Goal: Task Accomplishment & Management: Manage account settings

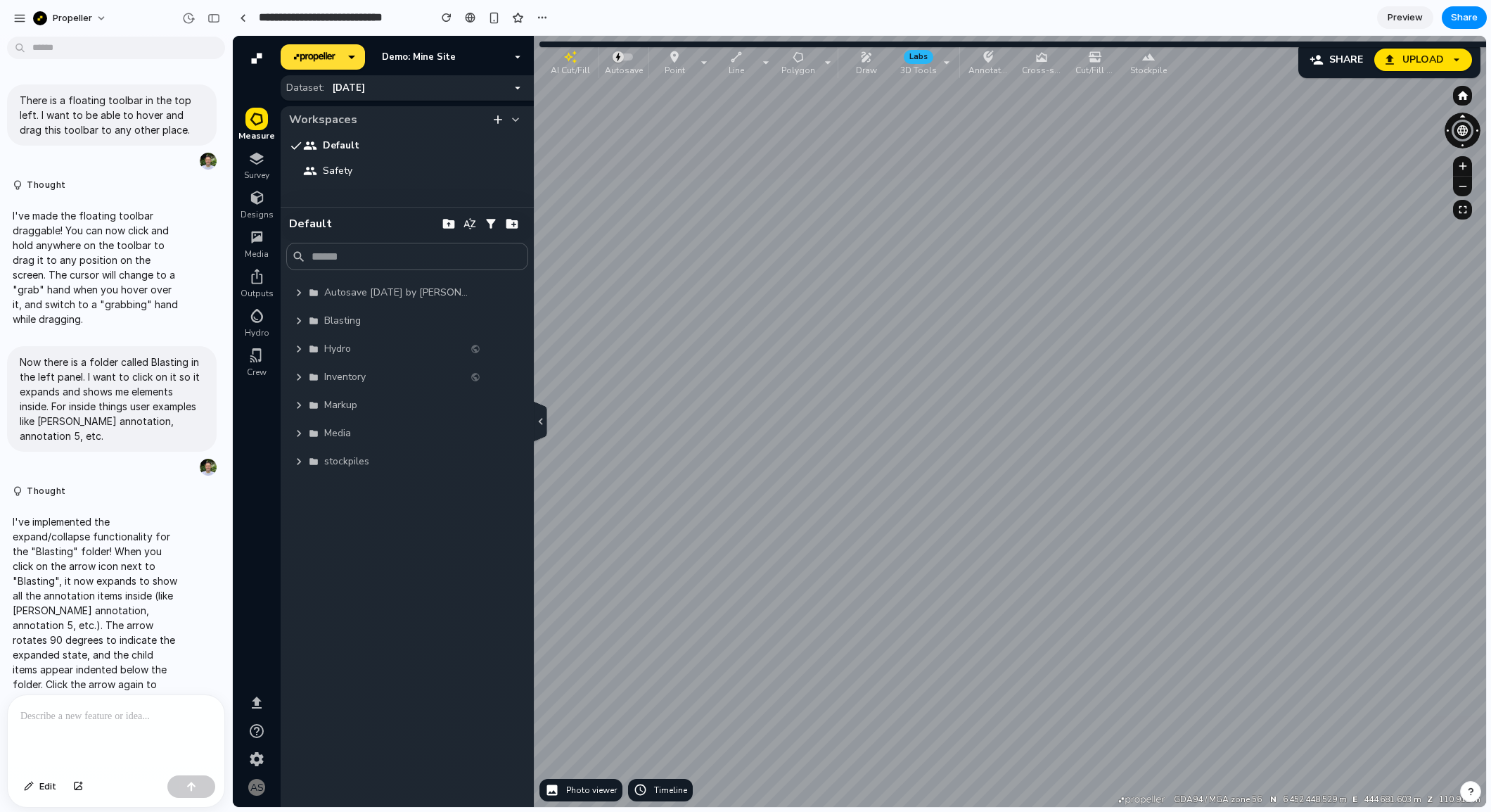
scroll to position [1934, 0]
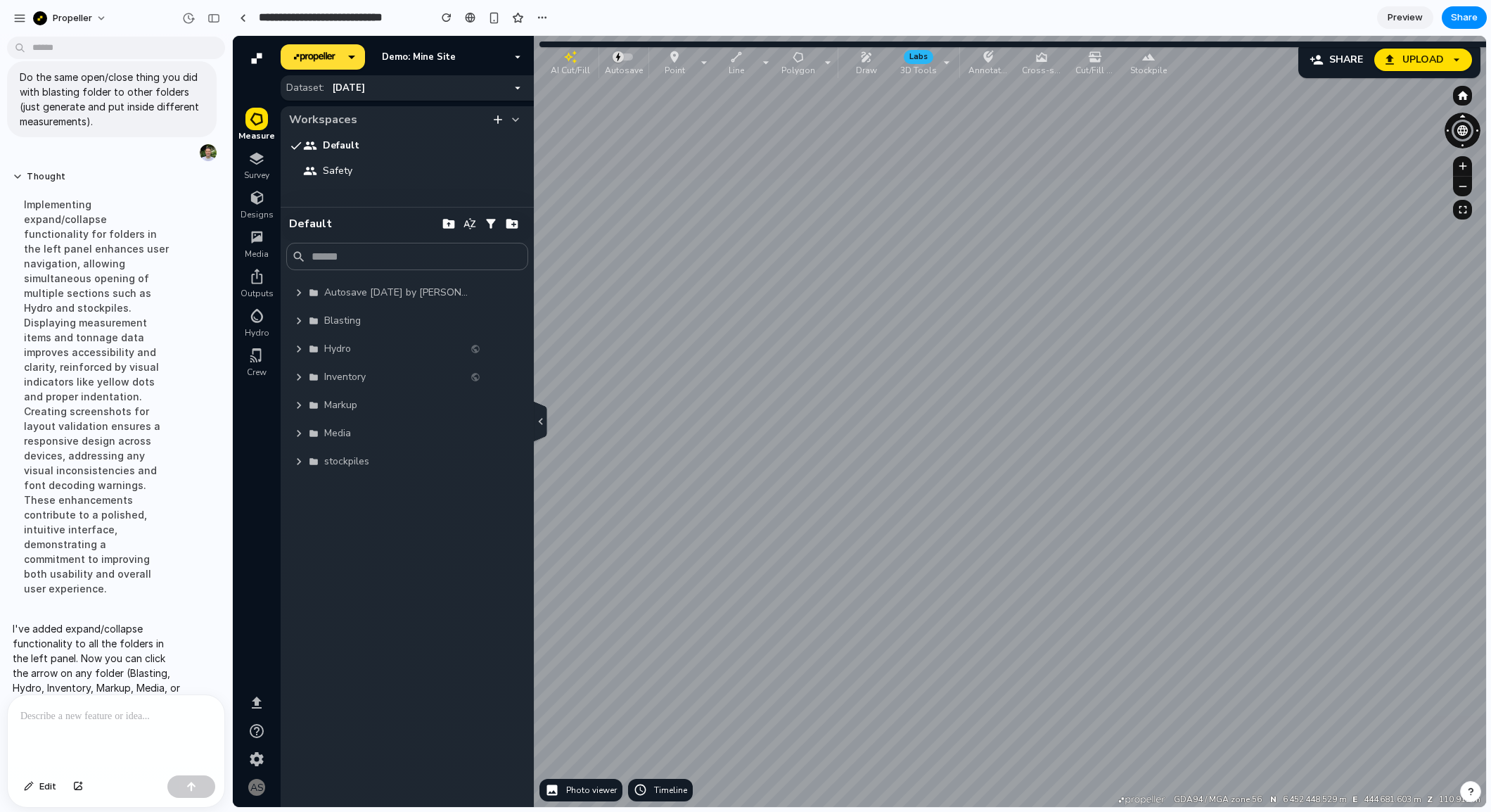
click at [290, 325] on button "button" at bounding box center [298, 320] width 20 height 20
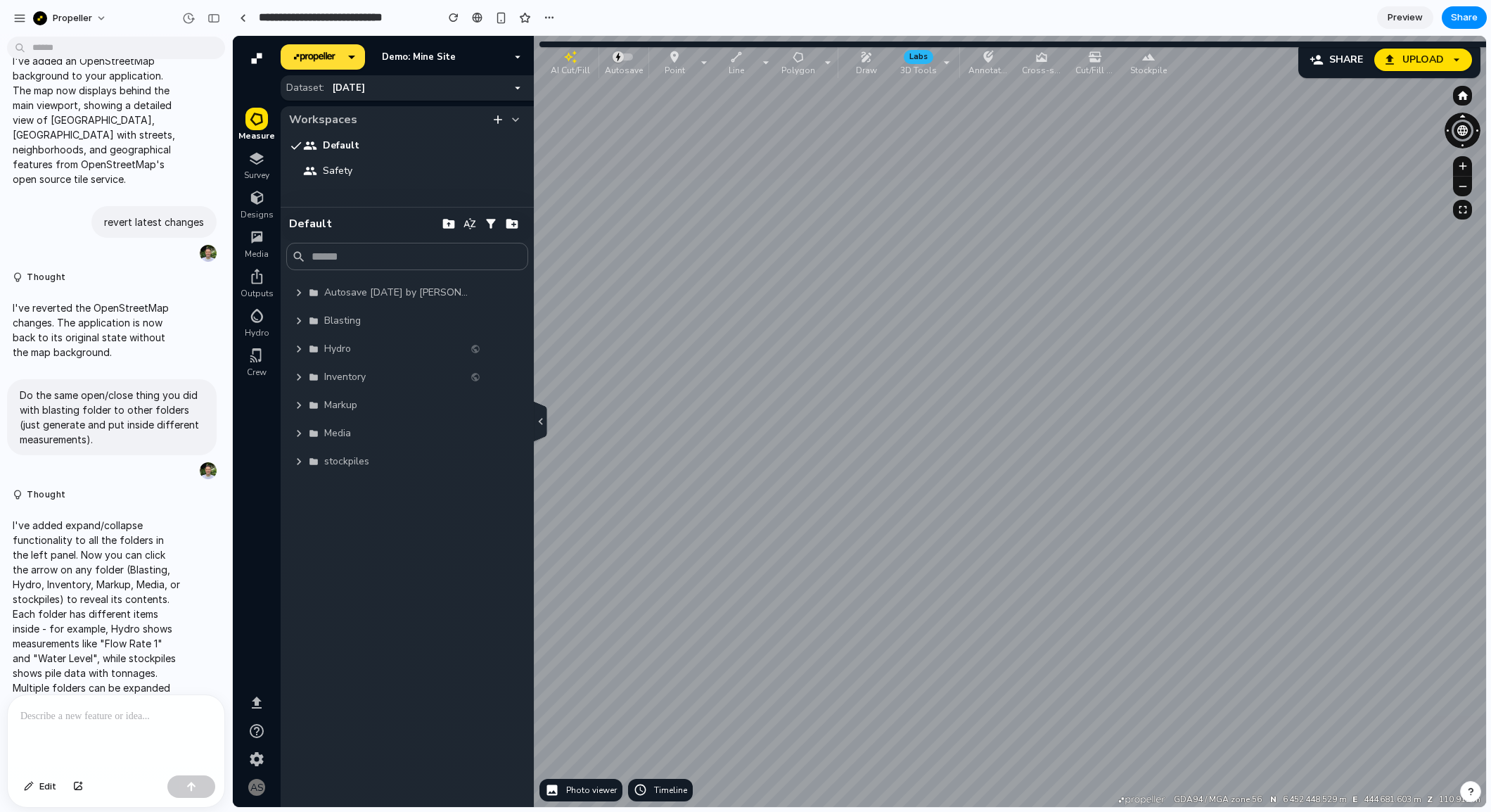
click at [298, 322] on icon "button" at bounding box center [298, 321] width 5 height 7
click at [298, 322] on icon "button" at bounding box center [299, 321] width 7 height 5
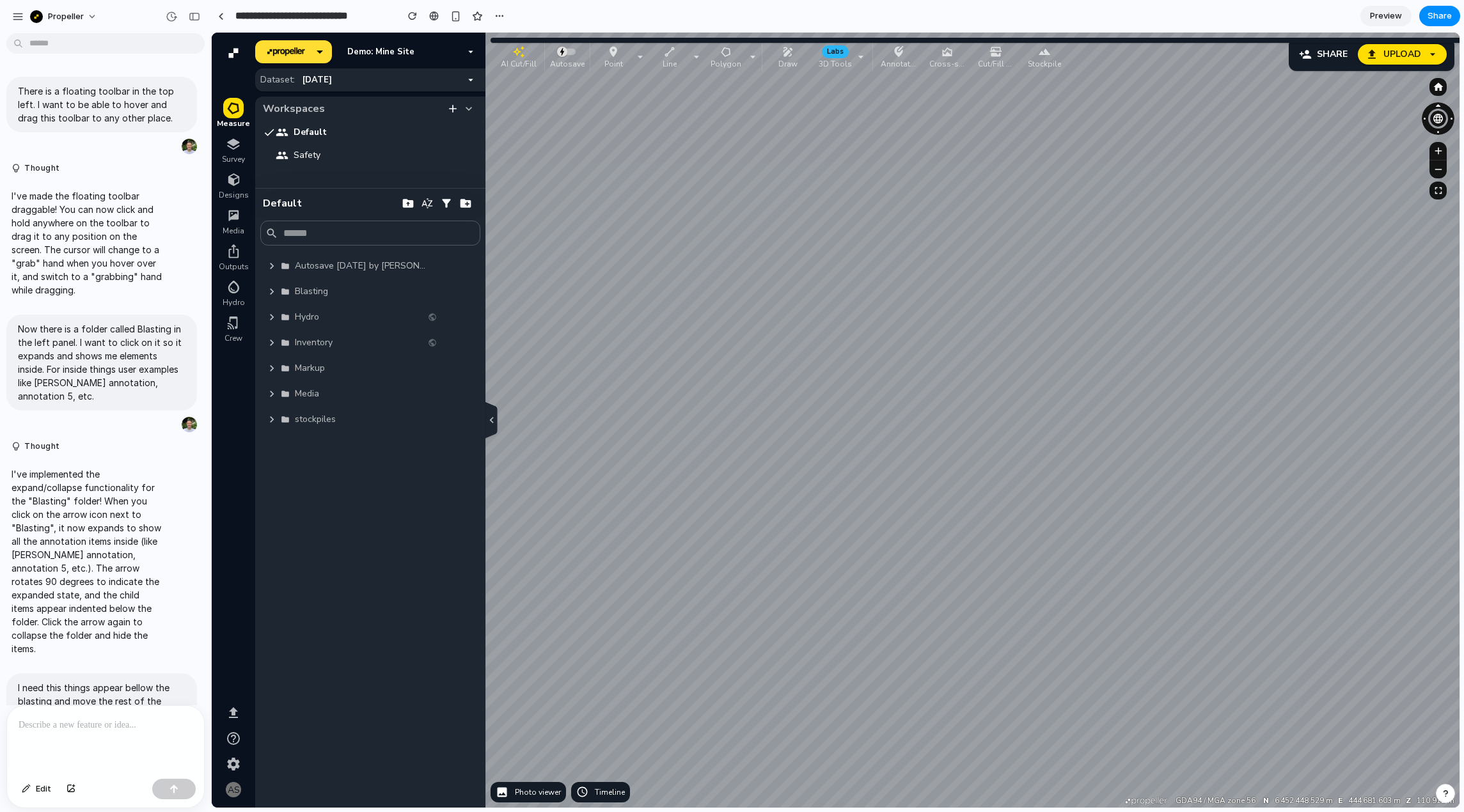
click at [232, 168] on ul "Measure Survey Designs Media Outputs Hydro Crew" at bounding box center [233, 393] width 43 height 592
click at [236, 196] on span "Designs" at bounding box center [233, 195] width 30 height 10
click at [231, 144] on icon "button" at bounding box center [233, 142] width 12 height 8
drag, startPoint x: 485, startPoint y: 400, endPoint x: 431, endPoint y: 405, distance: 54.2
click at [431, 405] on div "Demo: Mine Site Dataset: 06 Jul 2024 Workspaces Default Safety Default Find thi…" at bounding box center [370, 420] width 231 height 775
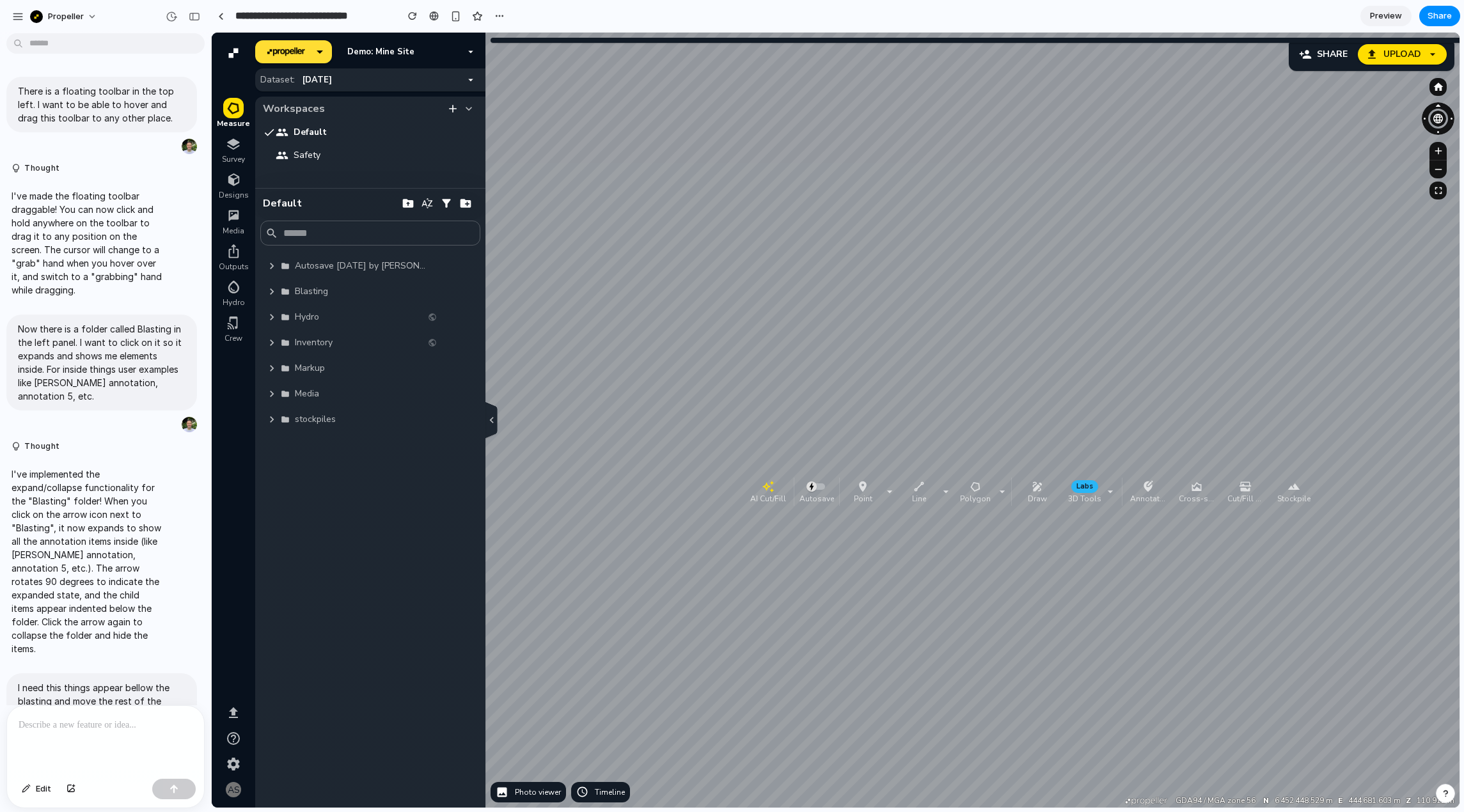
drag, startPoint x: 504, startPoint y: 60, endPoint x: 754, endPoint y: 495, distance: 501.7
click at [754, 495] on p "AI Cut/Fill" at bounding box center [768, 498] width 36 height 10
drag, startPoint x: 754, startPoint y: 492, endPoint x: 563, endPoint y: 105, distance: 431.6
click at [563, 105] on div "button" at bounding box center [576, 99] width 41 height 13
drag, startPoint x: 554, startPoint y: 105, endPoint x: 509, endPoint y: 79, distance: 52.0
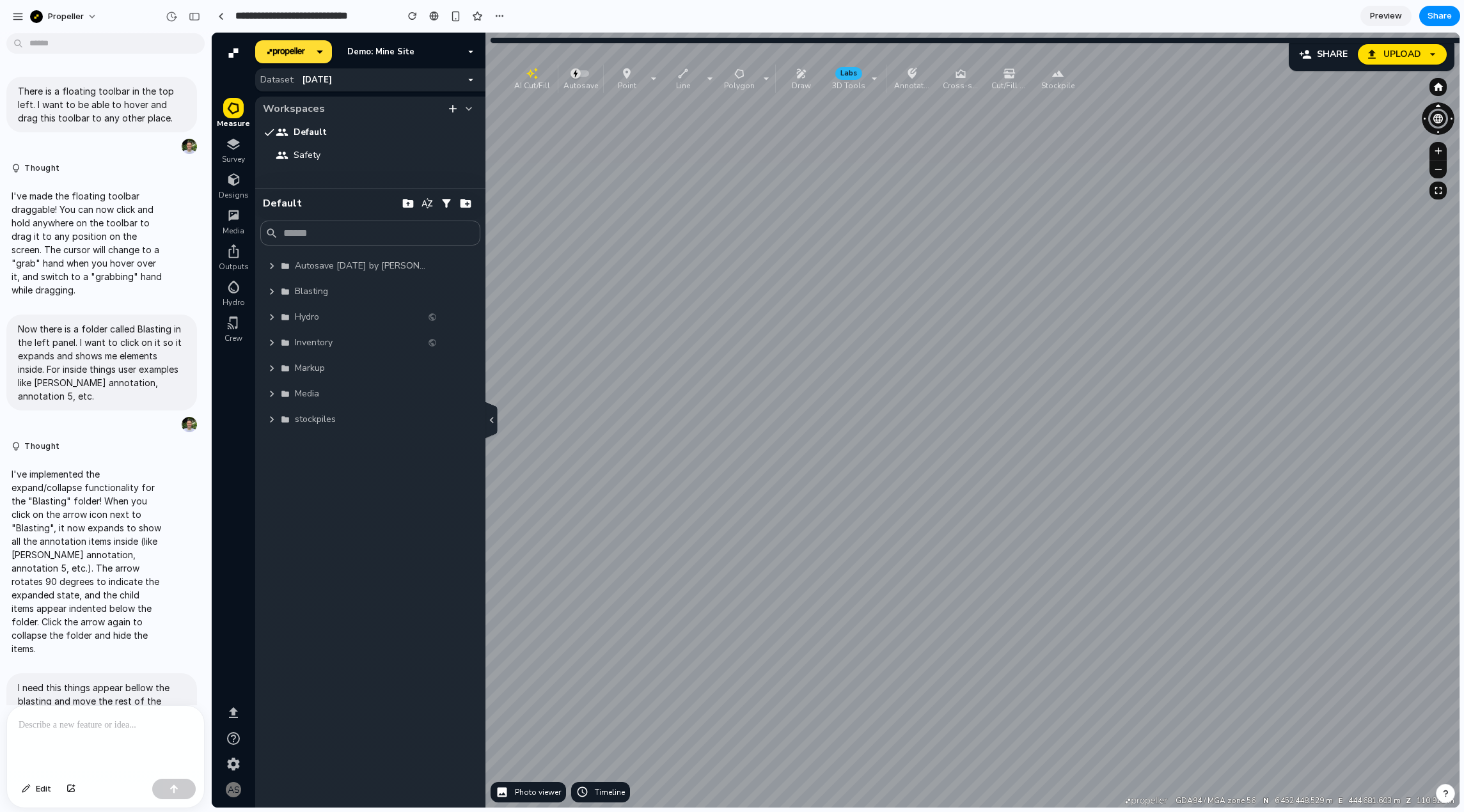
click at [509, 79] on button "AI Cut/Fill" at bounding box center [532, 78] width 46 height 28
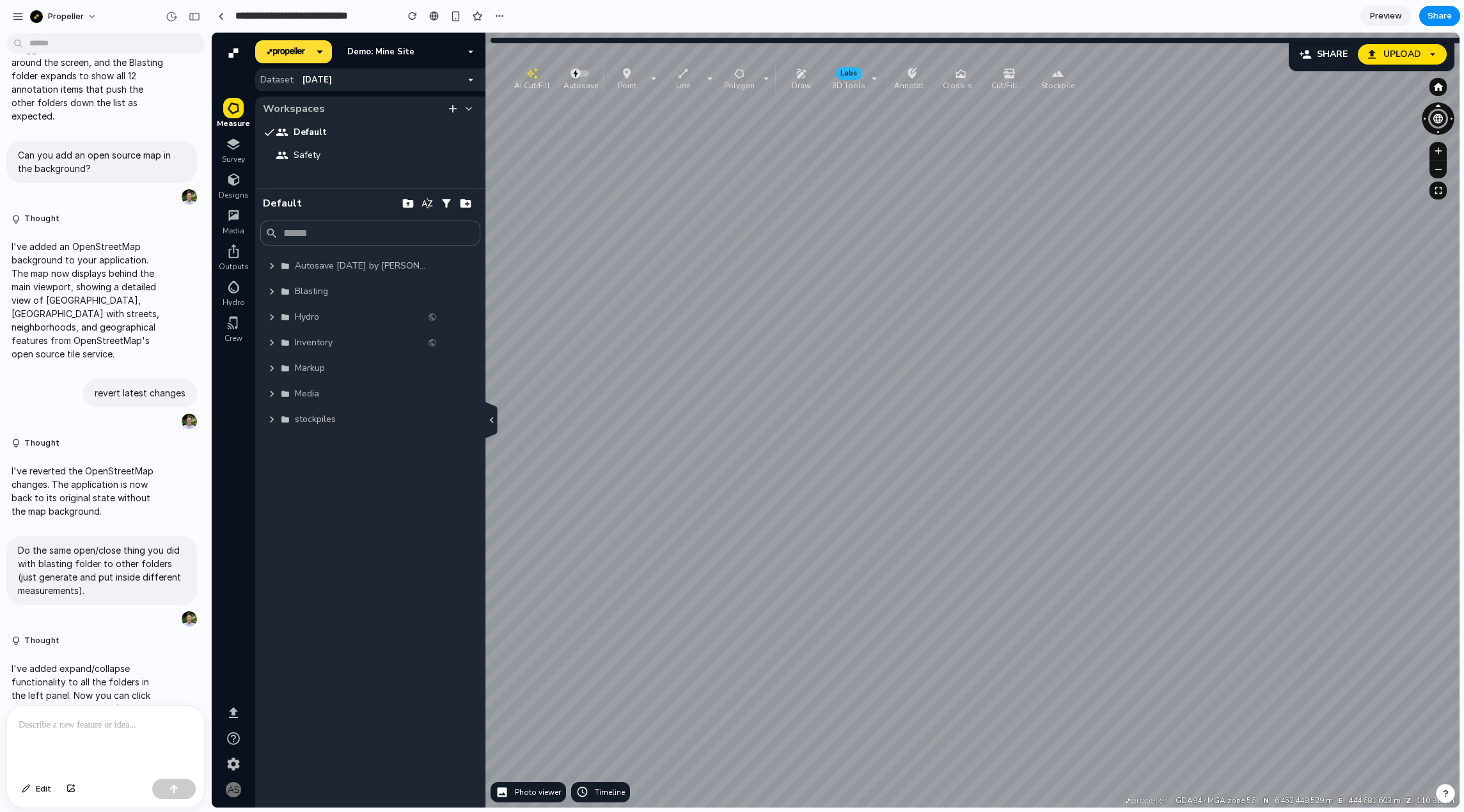
scroll to position [1395, 0]
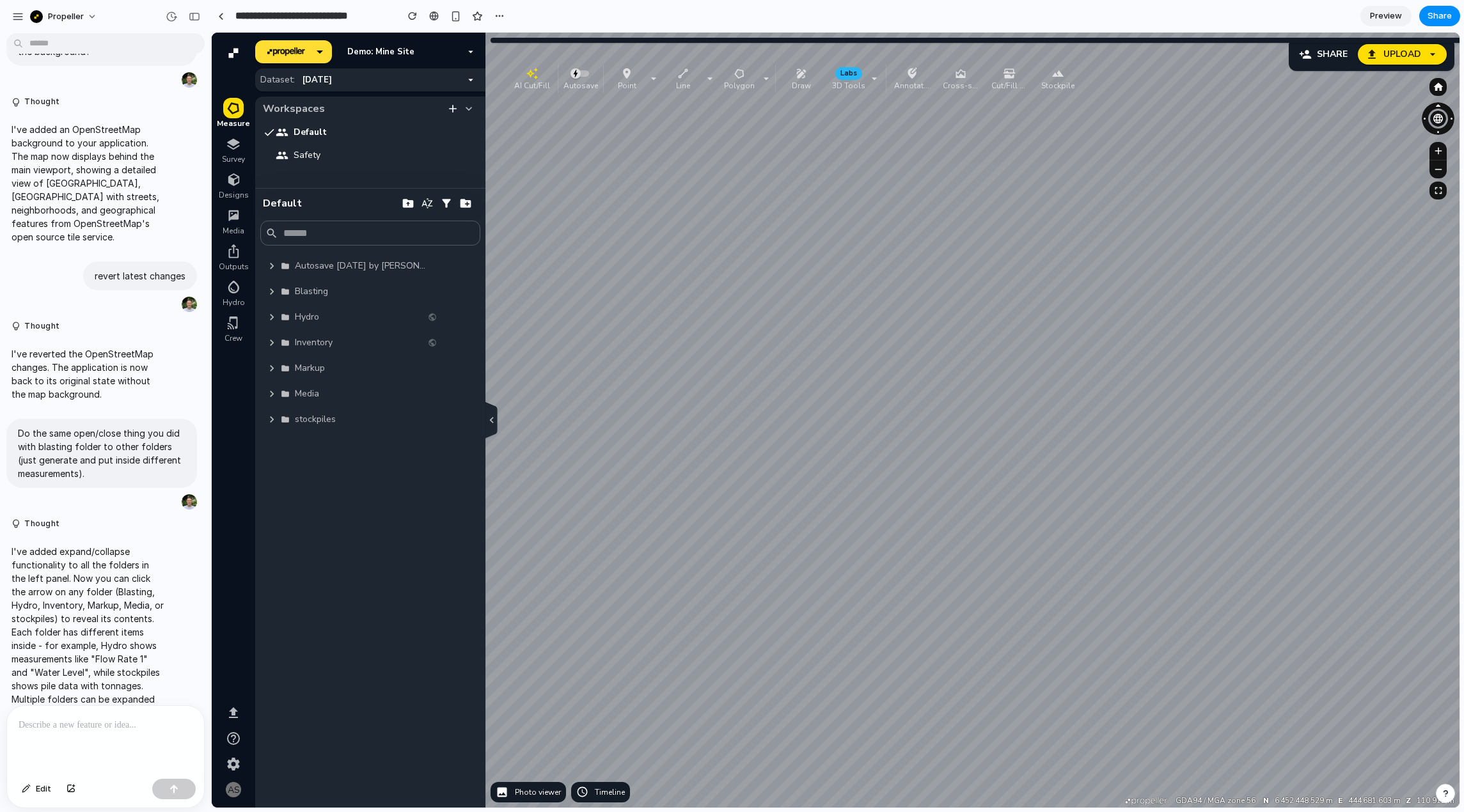
click at [271, 316] on icon "button" at bounding box center [271, 317] width 13 height 13
click at [272, 293] on icon "button" at bounding box center [271, 292] width 4 height 7
click at [272, 270] on icon "button" at bounding box center [271, 265] width 13 height 13
click at [269, 282] on div at bounding box center [270, 291] width 20 height 18
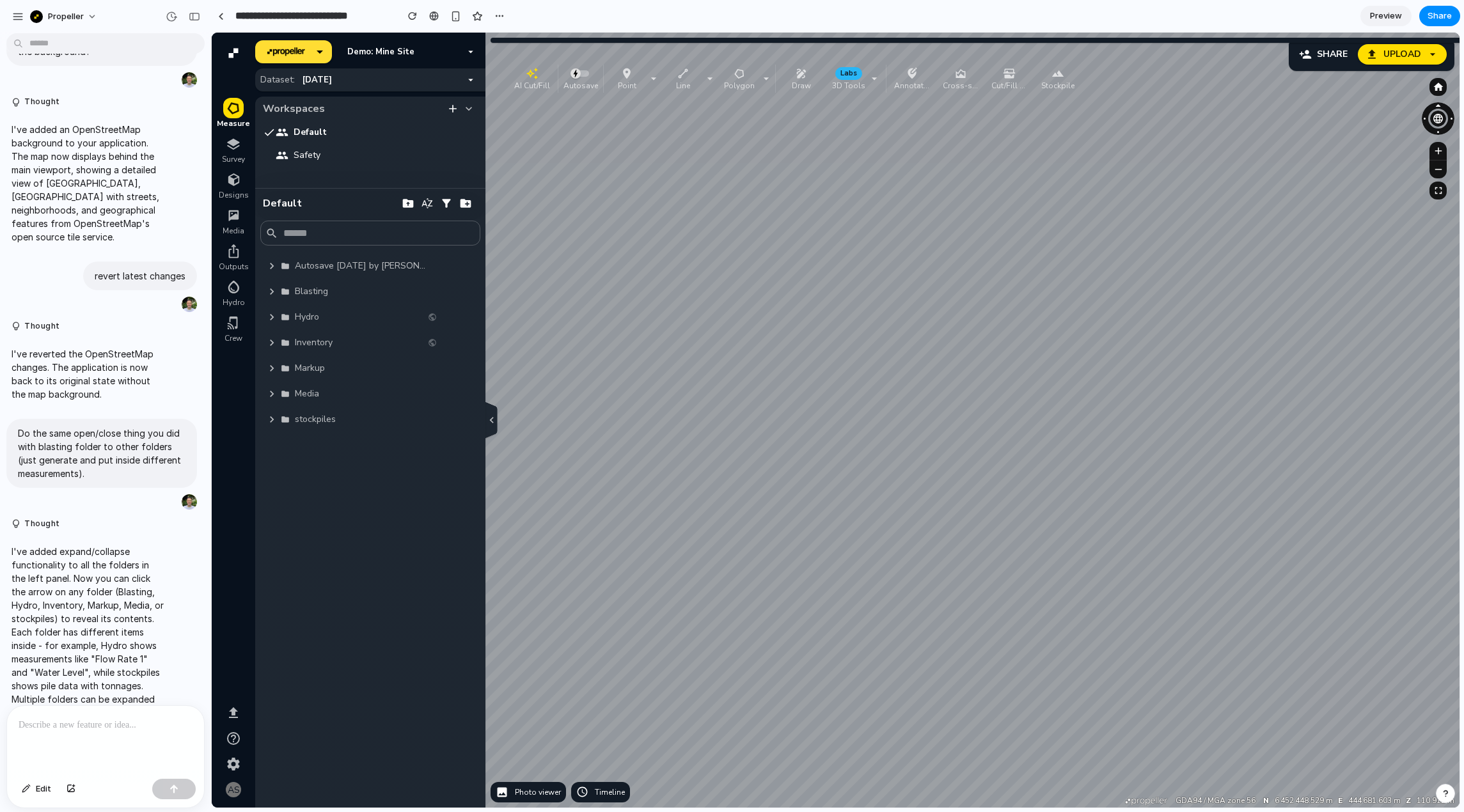
click at [268, 324] on button "button" at bounding box center [271, 317] width 18 height 18
click at [272, 476] on icon "button" at bounding box center [271, 470] width 13 height 13
click at [272, 473] on icon "button" at bounding box center [271, 472] width 4 height 7
click at [272, 473] on icon "button" at bounding box center [272, 471] width 7 height 4
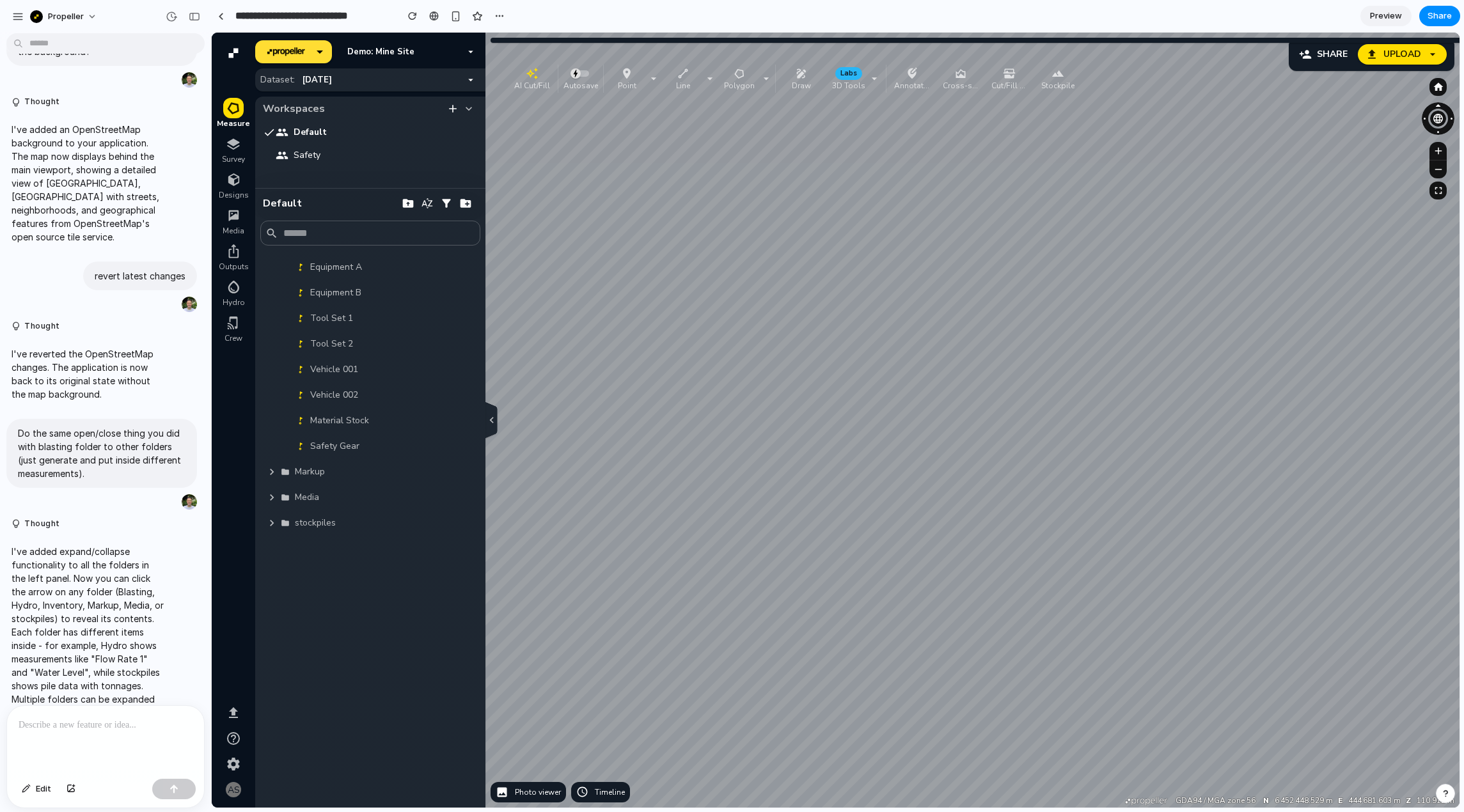
click at [270, 476] on icon "button" at bounding box center [271, 471] width 13 height 13
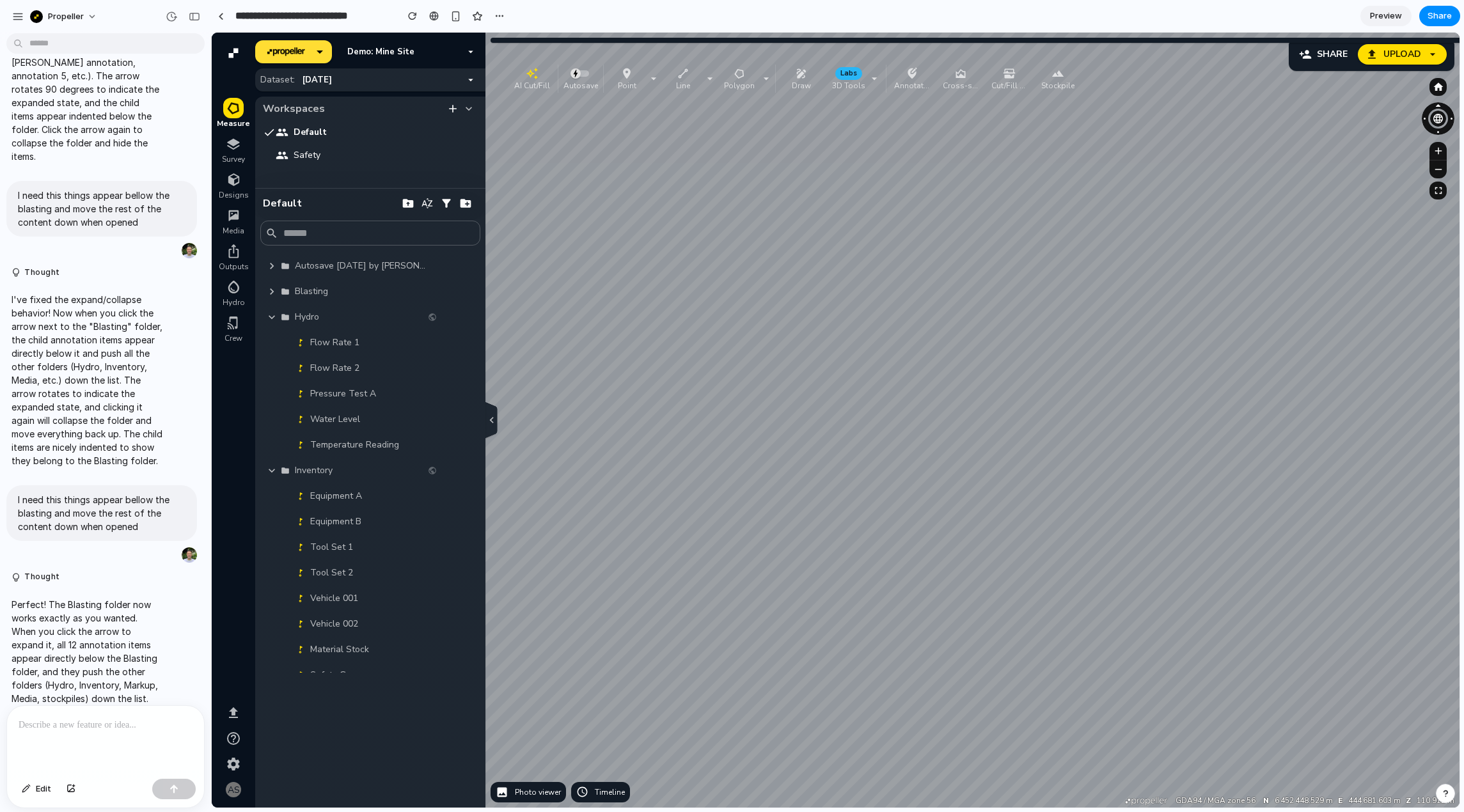
scroll to position [0, 0]
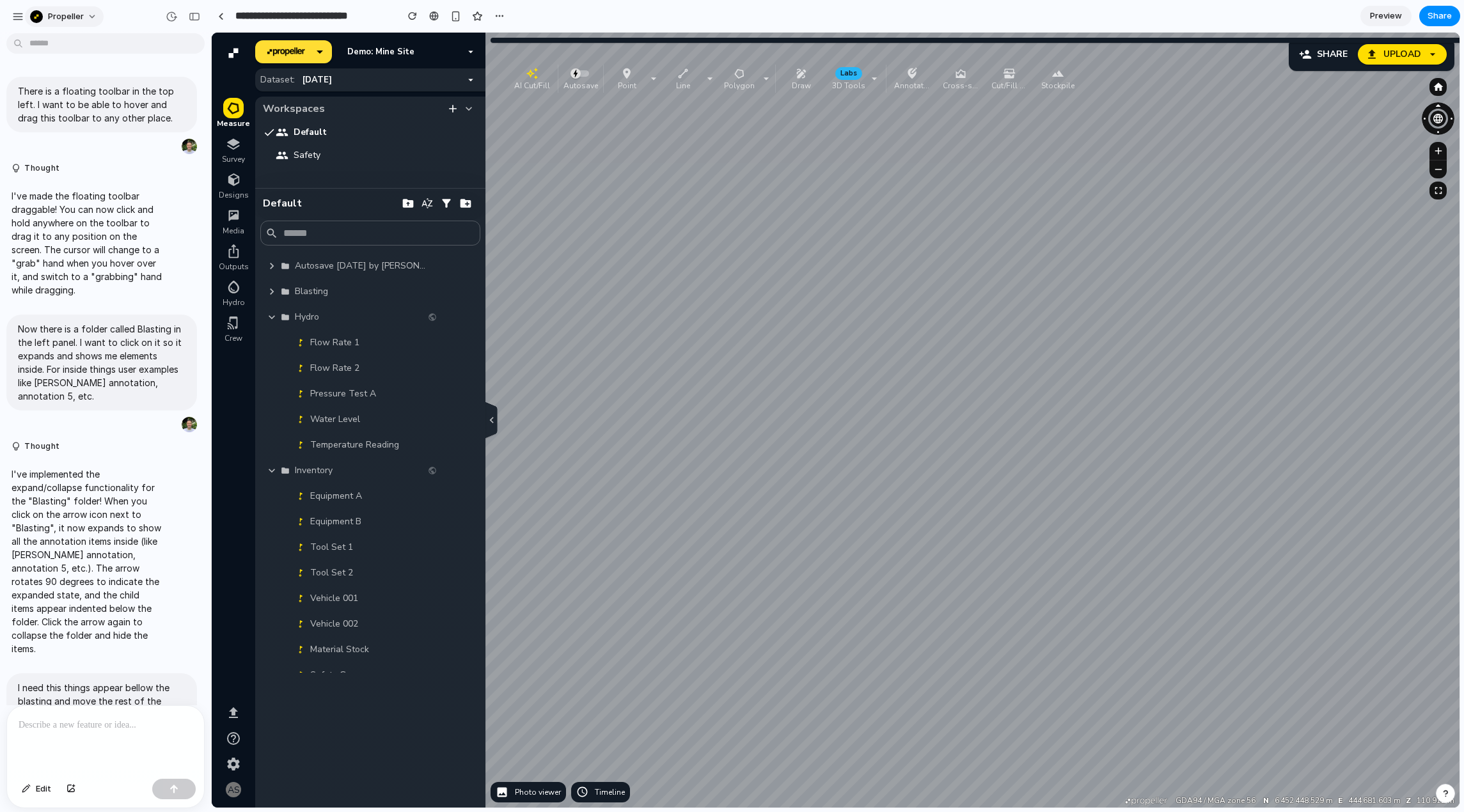
click at [64, 25] on button "Propeller" at bounding box center [64, 17] width 79 height 20
click at [11, 20] on div "Settings Invite members Change theme Sign out" at bounding box center [732, 406] width 1464 height 812
click at [17, 19] on div "button" at bounding box center [18, 17] width 12 height 12
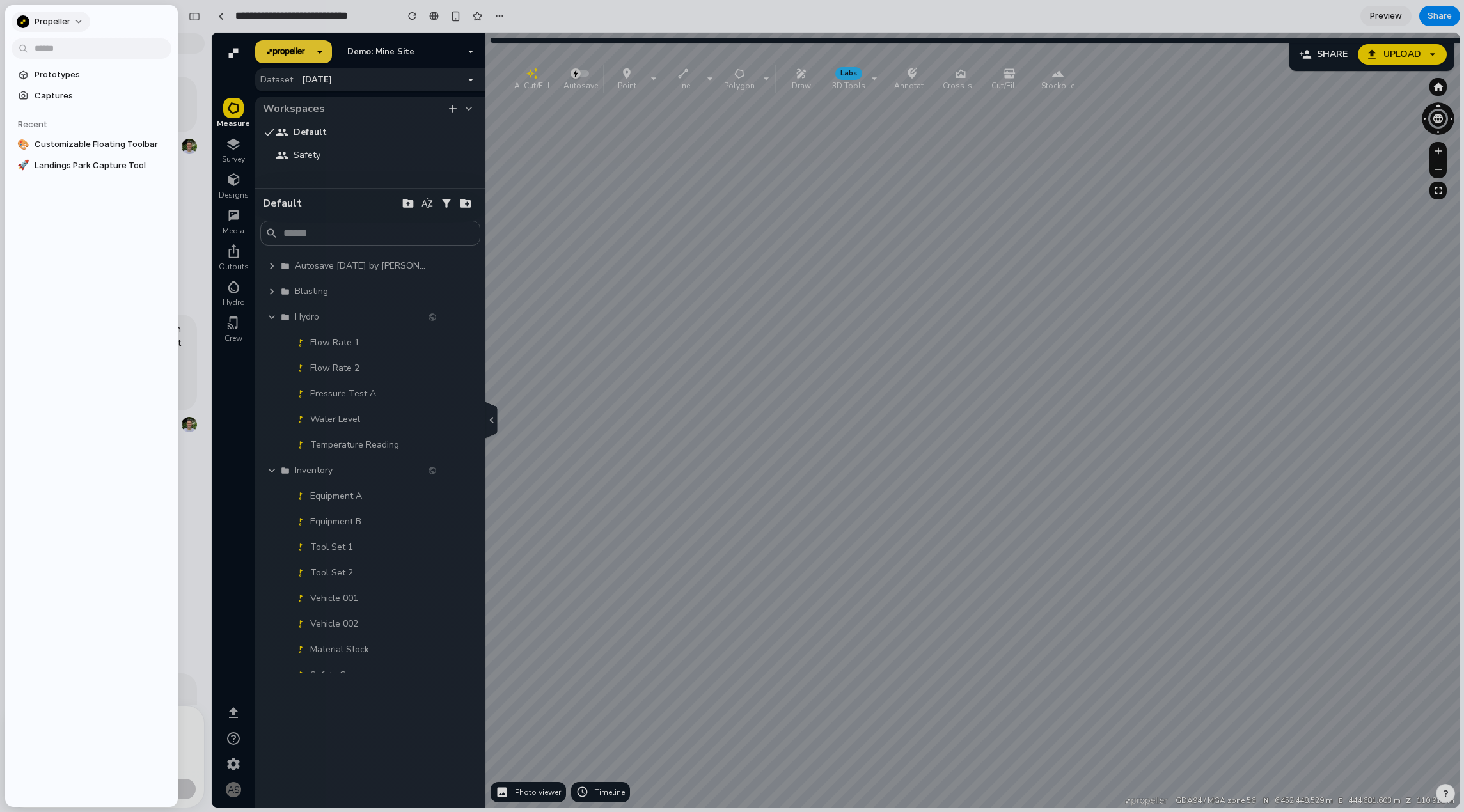
click at [72, 25] on button "Propeller" at bounding box center [51, 22] width 79 height 20
click at [67, 53] on li "Settings" at bounding box center [67, 51] width 106 height 20
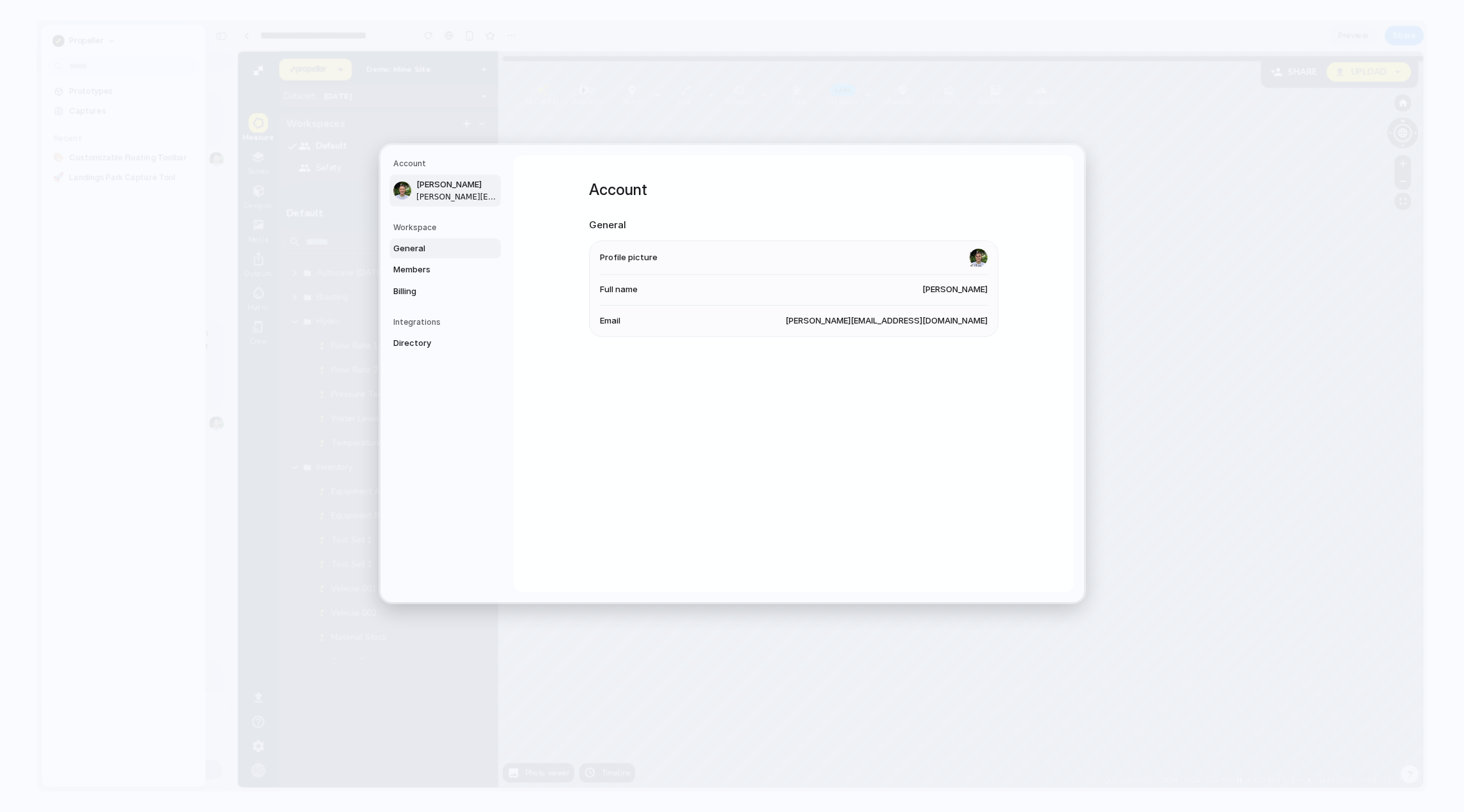
click at [434, 246] on span "General" at bounding box center [434, 247] width 82 height 13
click at [420, 270] on span "Members" at bounding box center [434, 270] width 82 height 13
click at [417, 288] on span "Billing" at bounding box center [434, 291] width 82 height 13
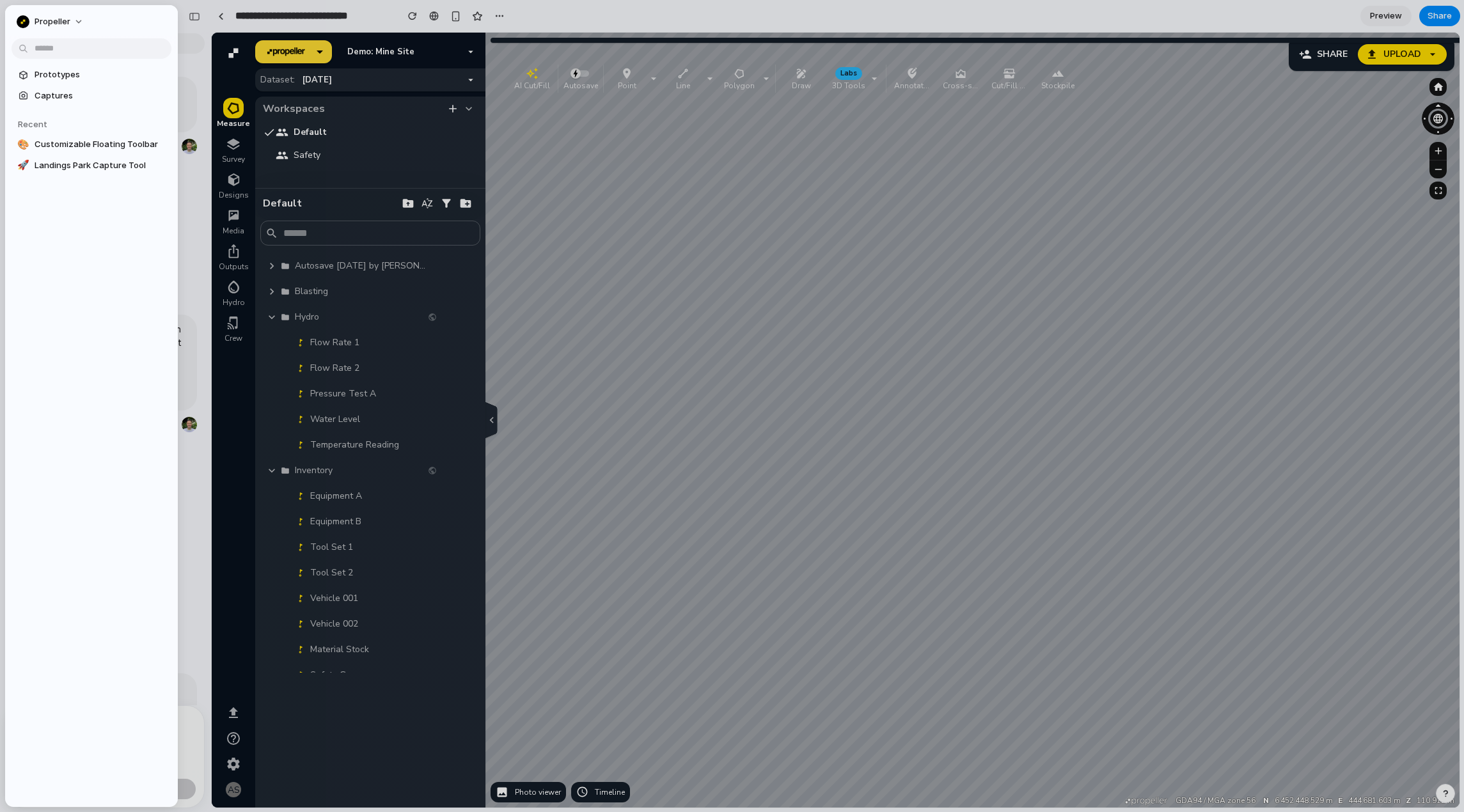
click at [199, 253] on div at bounding box center [732, 406] width 1464 height 812
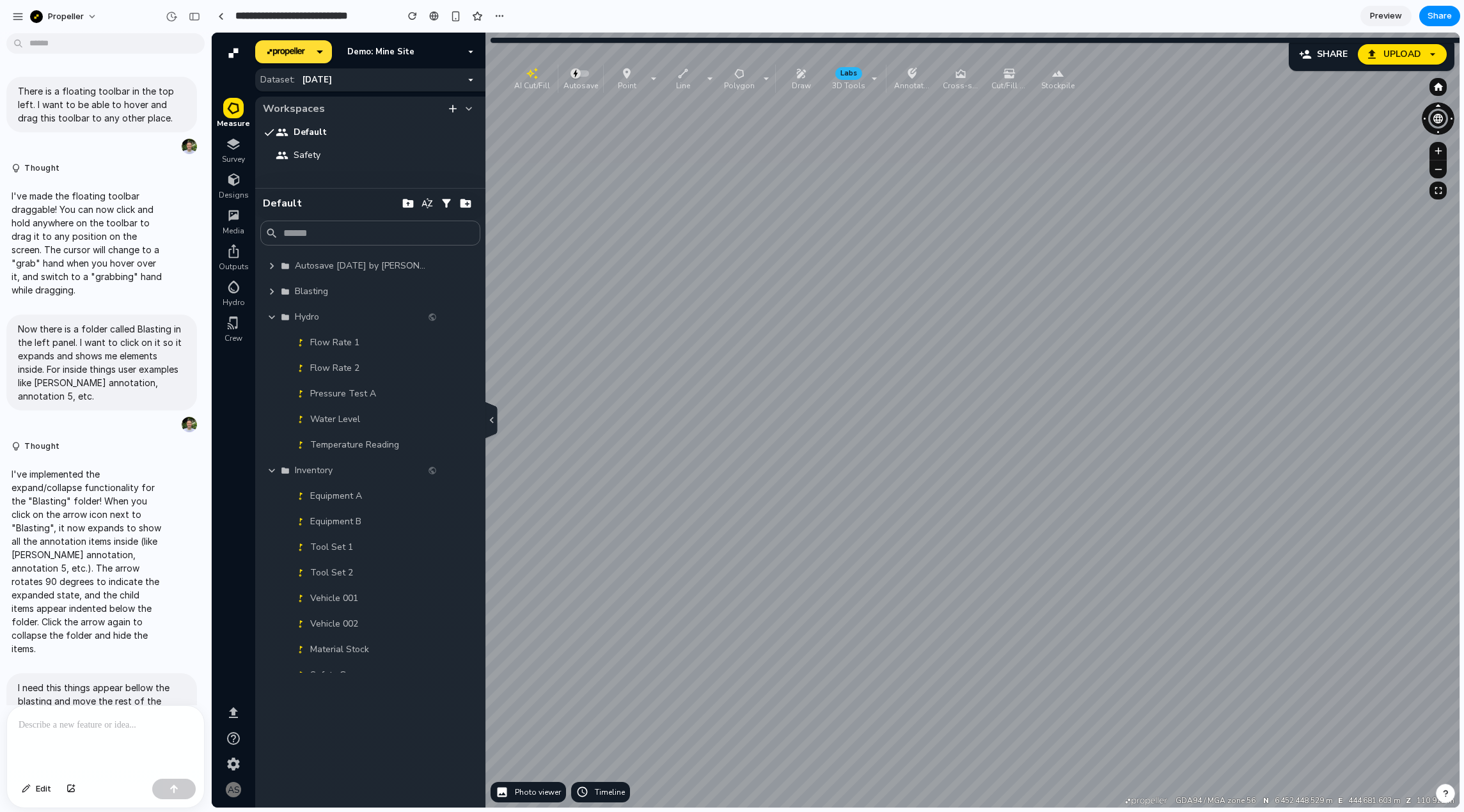
click at [495, 419] on icon "button" at bounding box center [491, 420] width 14 height 15
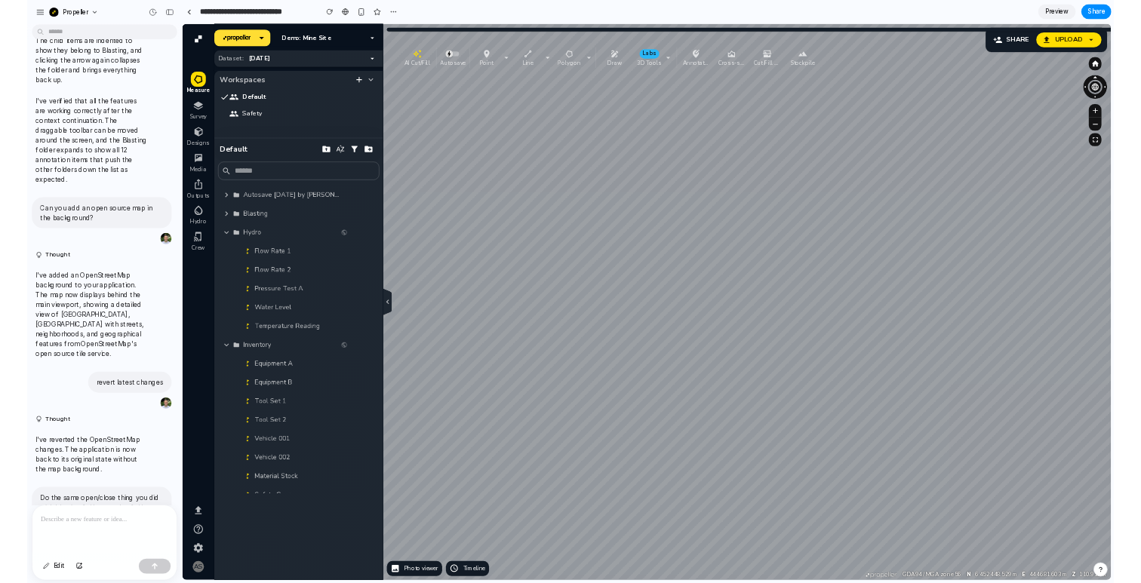
scroll to position [1666, 0]
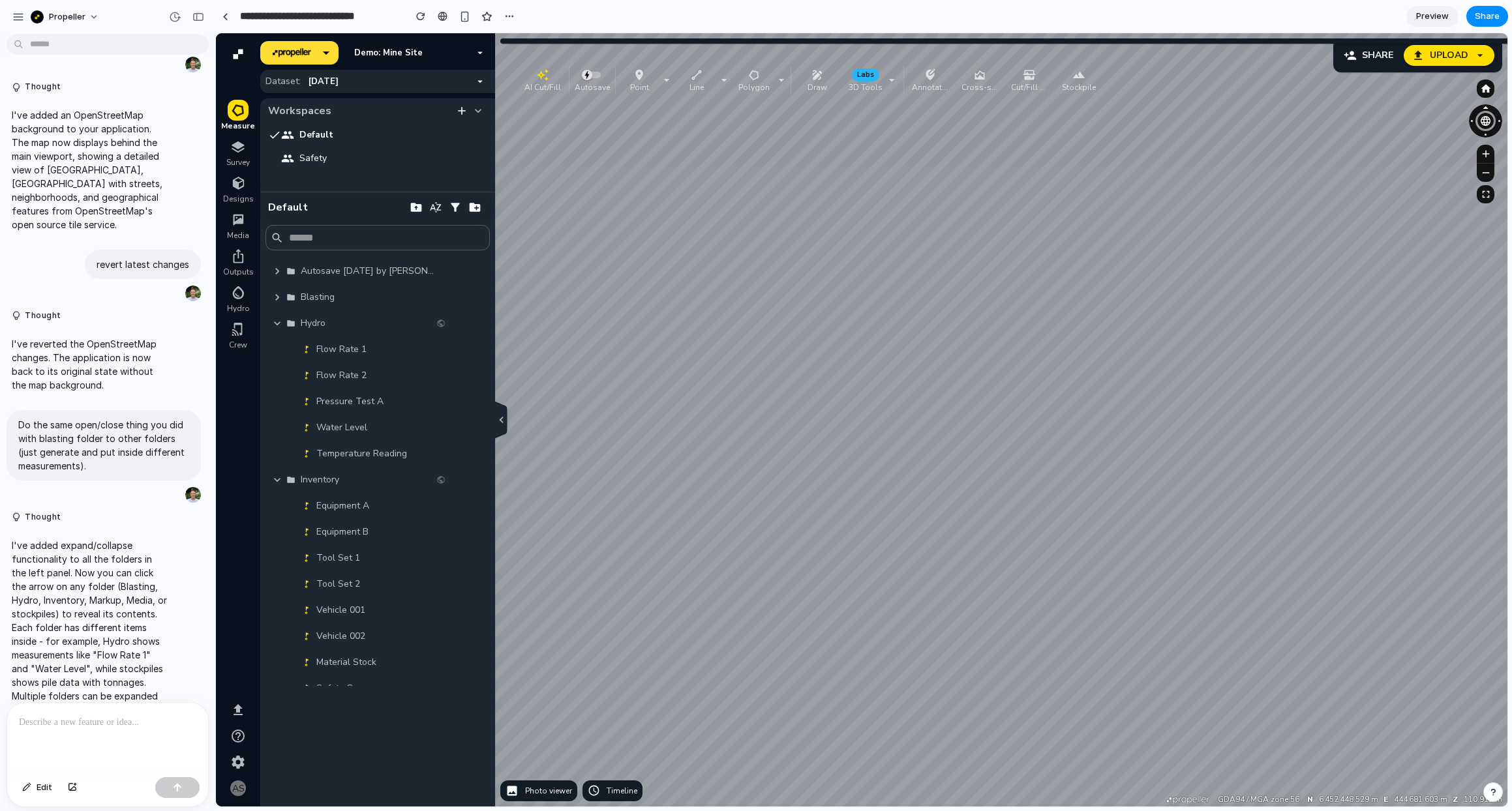
click at [72, 726] on p at bounding box center [107, 723] width 177 height 16
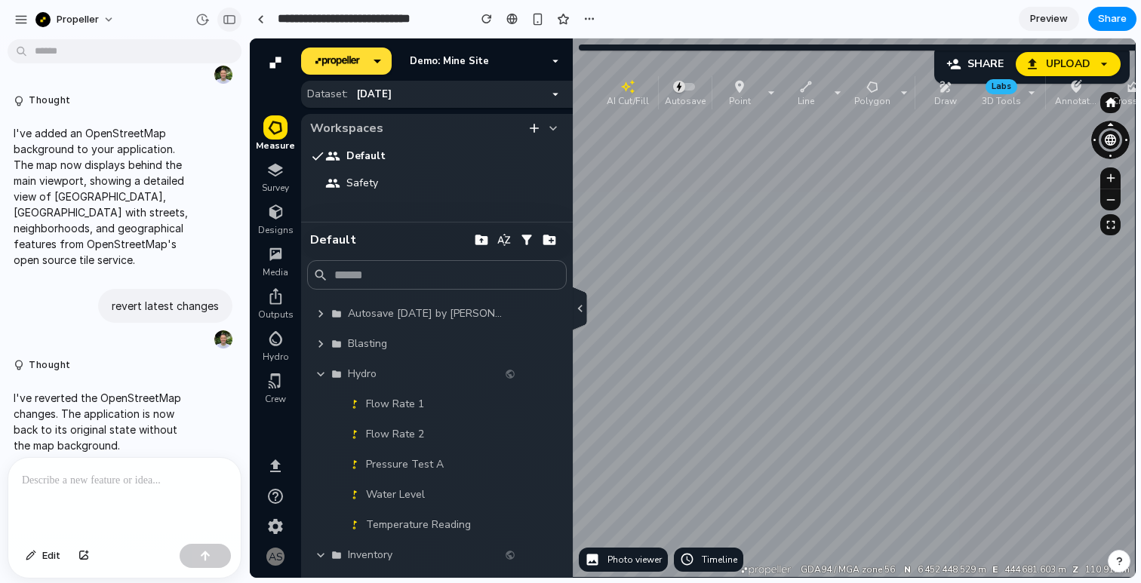
click at [229, 17] on div "button" at bounding box center [230, 19] width 14 height 11
